Goal: Task Accomplishment & Management: Manage account settings

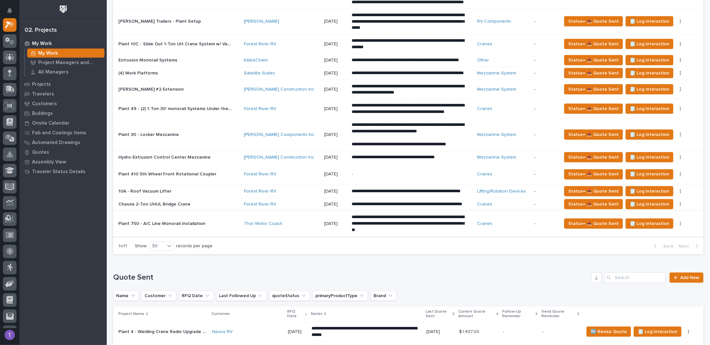
scroll to position [324, 0]
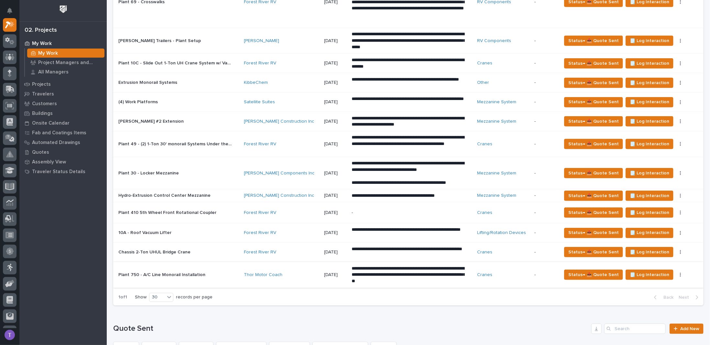
click at [172, 210] on p "Plant 410 5th Wheel Front Rotational Coupler" at bounding box center [167, 212] width 99 height 7
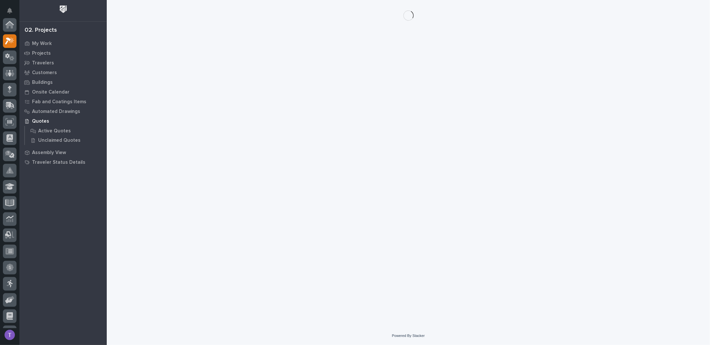
scroll to position [16, 0]
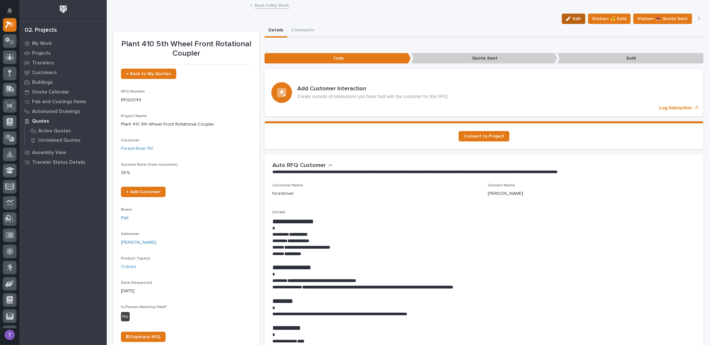
click at [573, 17] on div "button" at bounding box center [569, 18] width 7 height 5
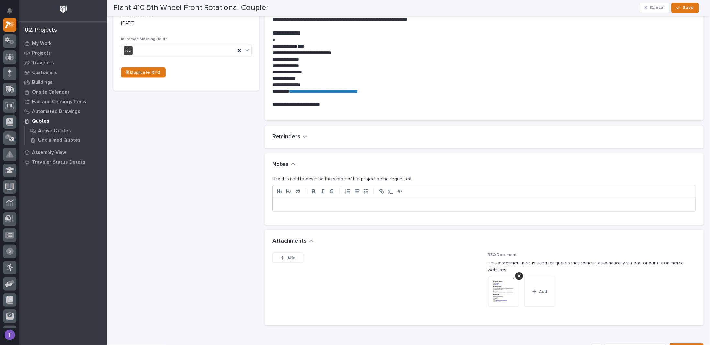
scroll to position [324, 0]
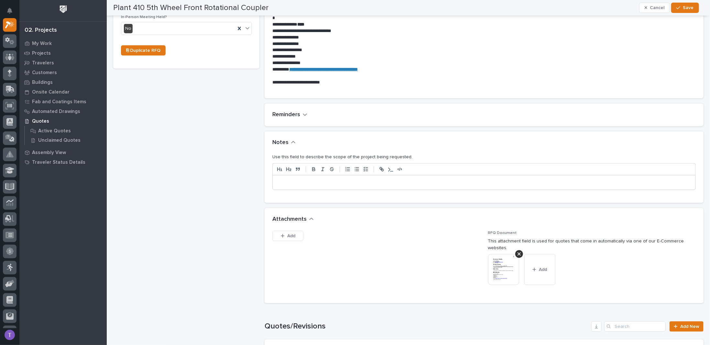
click at [308, 179] on p at bounding box center [484, 182] width 413 height 6
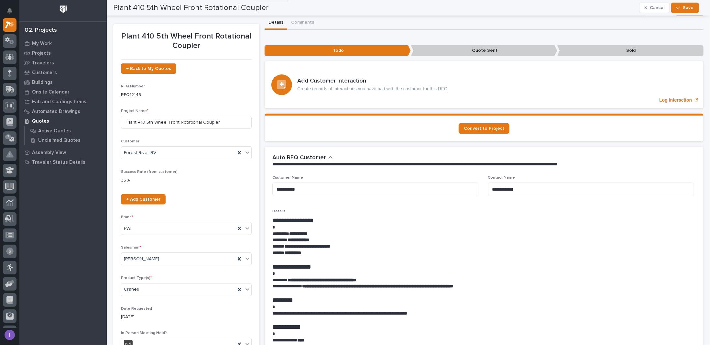
scroll to position [0, 0]
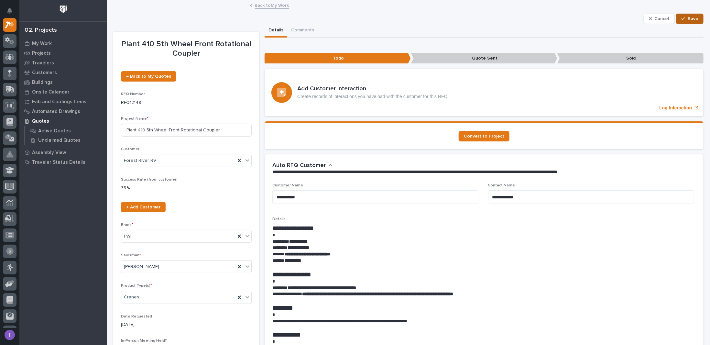
click at [688, 18] on span "Save" at bounding box center [693, 19] width 11 height 6
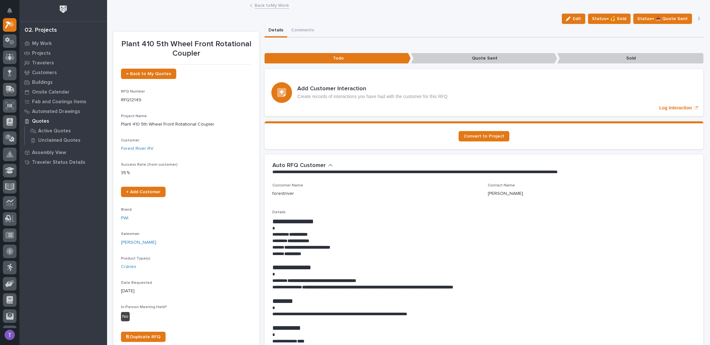
click at [257, 5] on link "Back to My Work" at bounding box center [272, 4] width 34 height 7
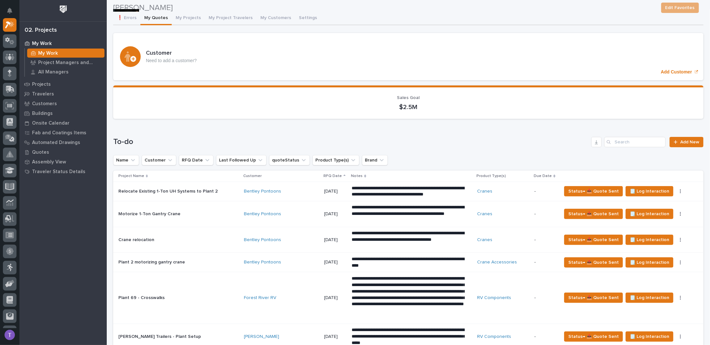
scroll to position [356, 0]
